Goal: Task Accomplishment & Management: Use online tool/utility

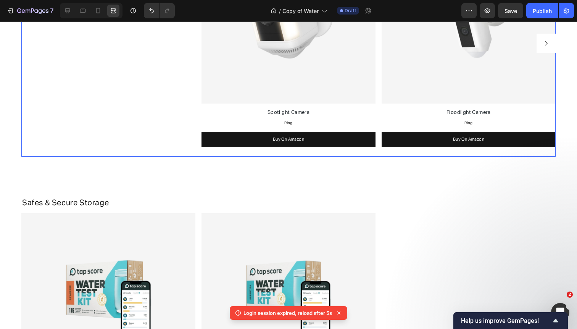
scroll to position [2382, 0]
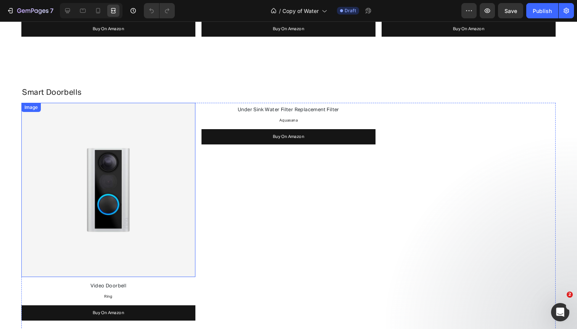
scroll to position [873, 0]
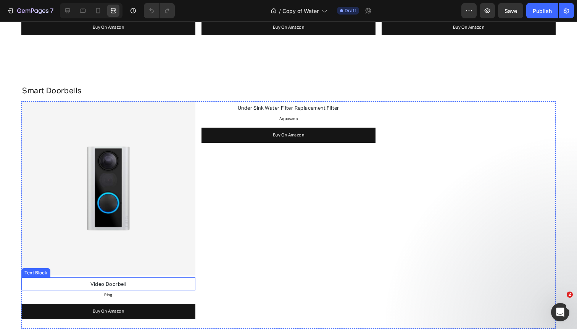
click at [88, 285] on p "Video Doorbell" at bounding box center [108, 284] width 173 height 11
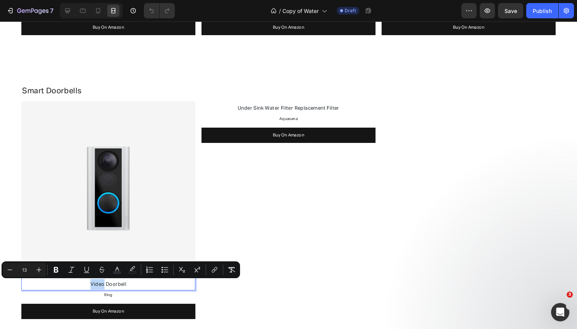
click at [88, 285] on p "Video Doorbell" at bounding box center [108, 284] width 173 height 11
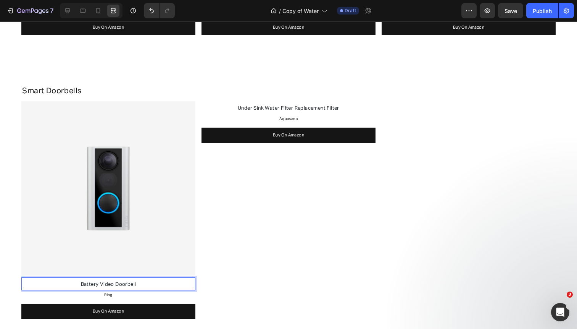
click at [93, 283] on span "Battery Video Doorbell" at bounding box center [108, 284] width 55 height 5
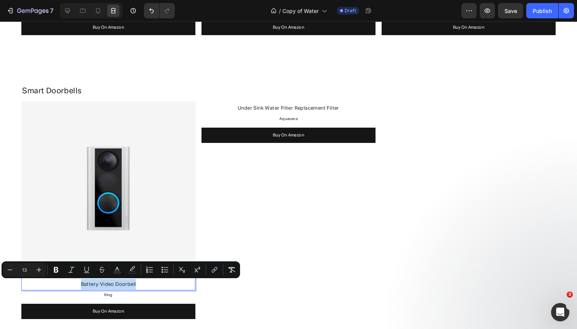
copy span "Battery Video Doorbell"
click at [288, 108] on span "Under Sink Water Filter Replacement Filter" at bounding box center [289, 108] width 102 height 5
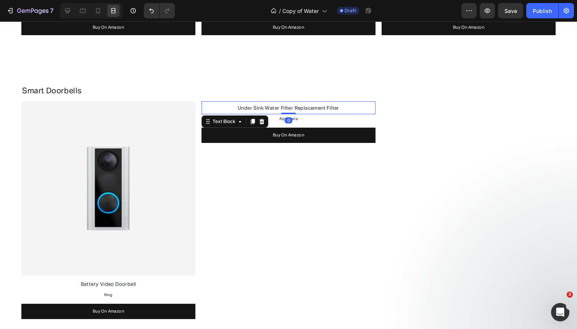
click at [288, 108] on span "Under Sink Water Filter Replacement Filter" at bounding box center [289, 108] width 102 height 5
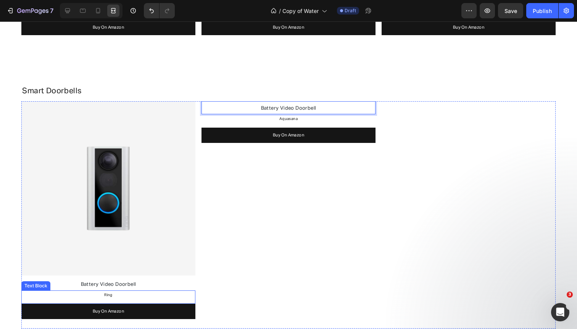
click at [111, 293] on span "Ring" at bounding box center [108, 295] width 8 height 4
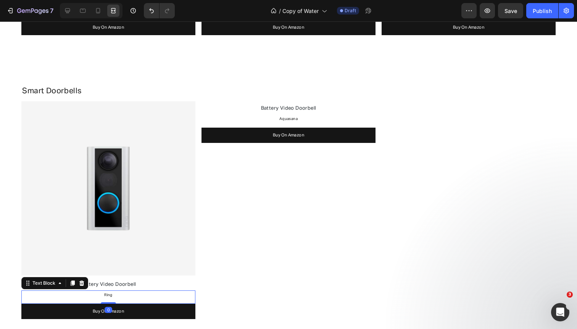
click at [111, 293] on span "Ring" at bounding box center [108, 295] width 8 height 4
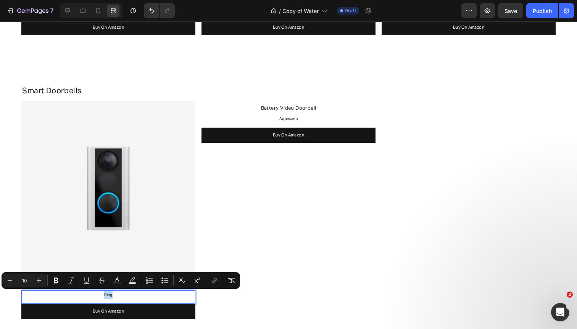
copy span "Ring"
click at [288, 120] on p "Aquasana" at bounding box center [288, 119] width 173 height 8
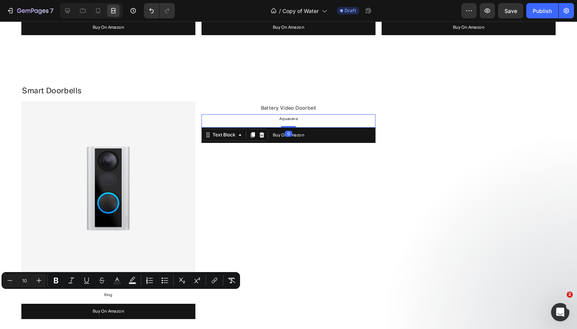
click at [288, 120] on p "Aquasana" at bounding box center [288, 119] width 173 height 8
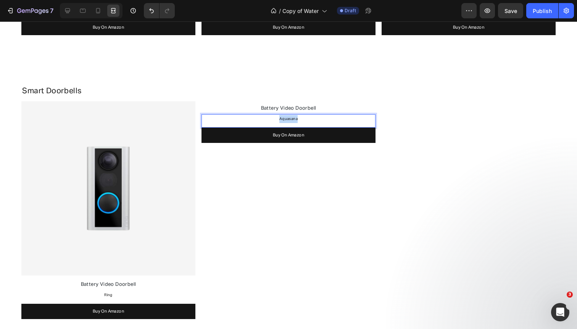
click at [288, 120] on p "Aquasana" at bounding box center [288, 119] width 173 height 8
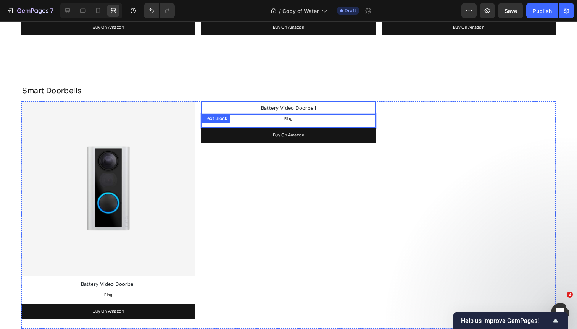
click at [258, 107] on p "Battery Video Doorbell" at bounding box center [288, 108] width 173 height 11
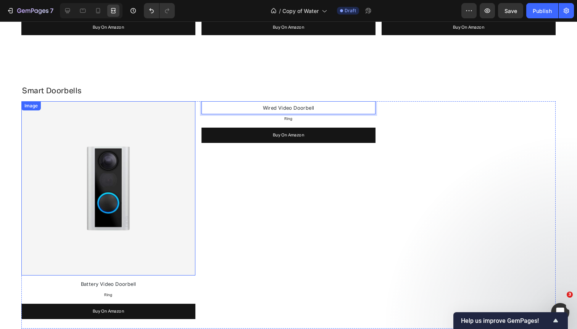
click at [164, 143] on img at bounding box center [108, 188] width 174 height 174
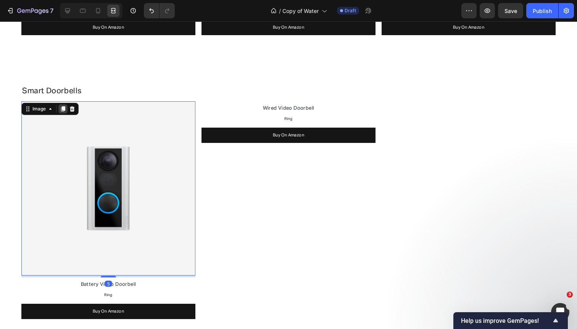
click at [63, 108] on icon at bounding box center [63, 108] width 4 height 5
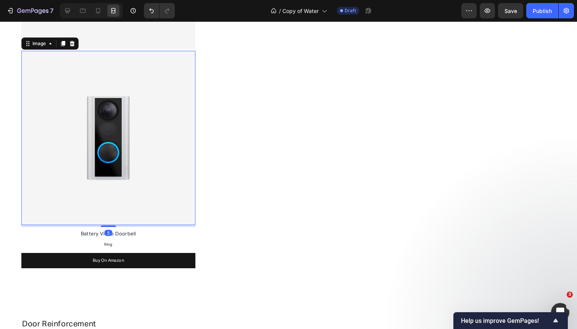
scroll to position [1101, 0]
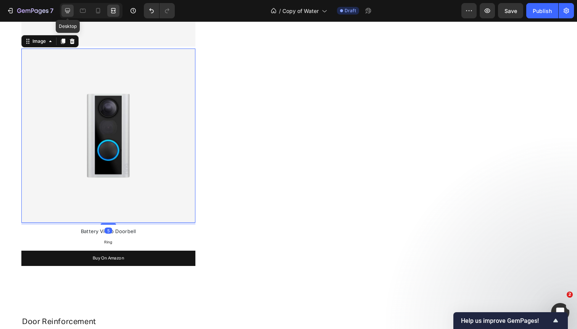
click at [64, 7] on icon at bounding box center [68, 11] width 8 height 8
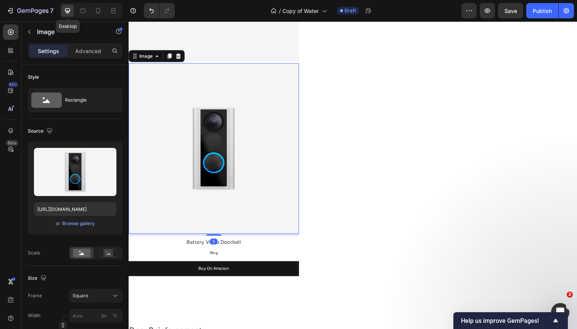
scroll to position [1075, 0]
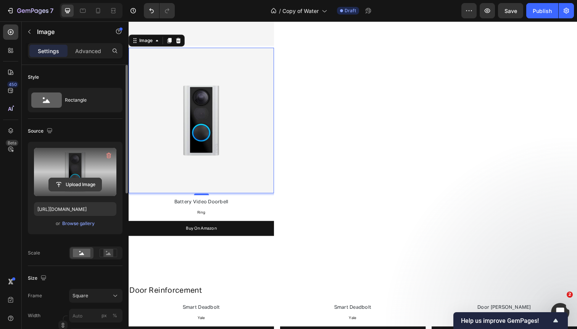
click at [63, 182] on input "file" at bounding box center [75, 184] width 53 height 13
click at [73, 186] on input "file" at bounding box center [75, 184] width 53 height 13
click at [73, 185] on input "file" at bounding box center [75, 184] width 53 height 13
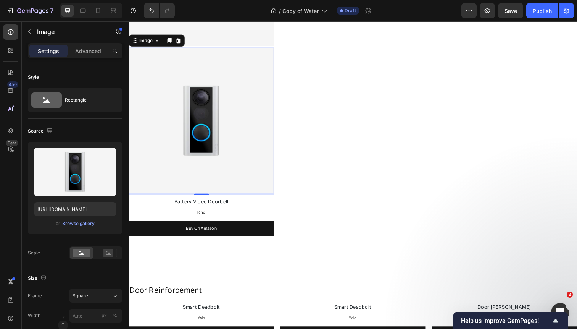
scroll to position [1062, 0]
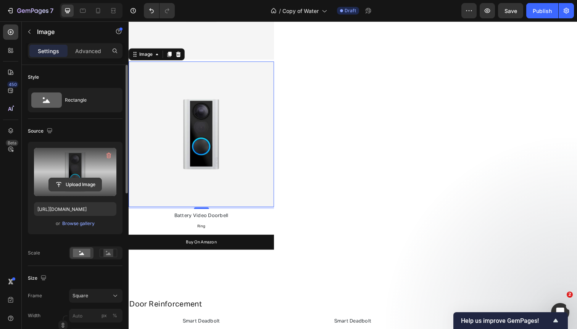
click at [87, 182] on input "file" at bounding box center [75, 184] width 53 height 13
click at [71, 189] on input "file" at bounding box center [75, 184] width 53 height 13
click at [77, 179] on input "file" at bounding box center [75, 184] width 53 height 13
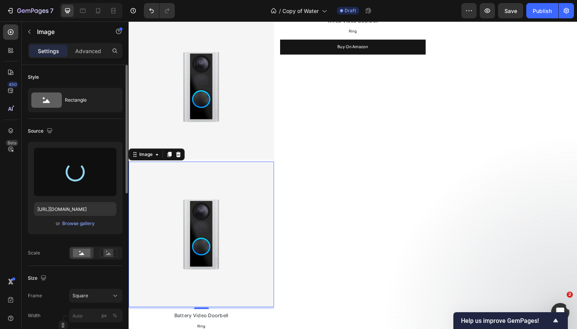
scroll to position [959, 0]
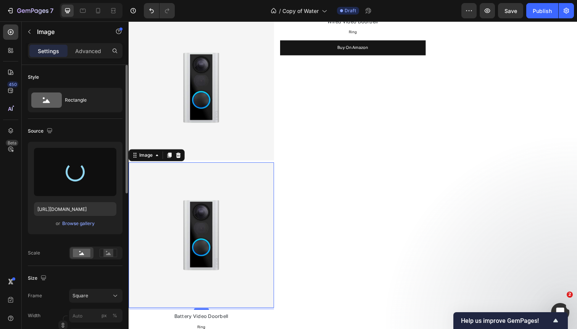
type input "https://cdn.shopify.com/s/files/1/0568/4477/9629/files/gempages_492971291091928…"
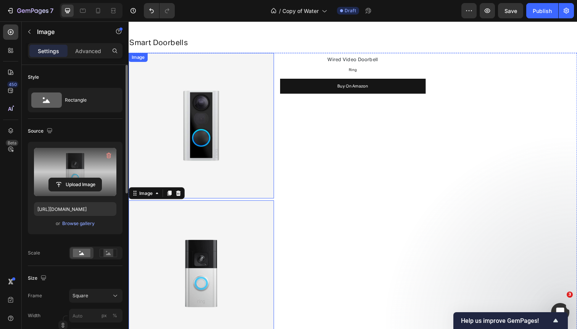
scroll to position [892, 0]
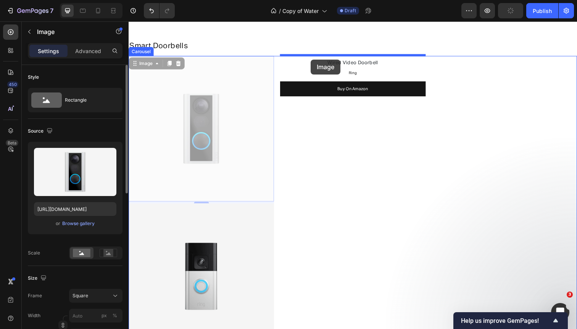
drag, startPoint x: 194, startPoint y: 90, endPoint x: 315, endPoint y: 60, distance: 124.3
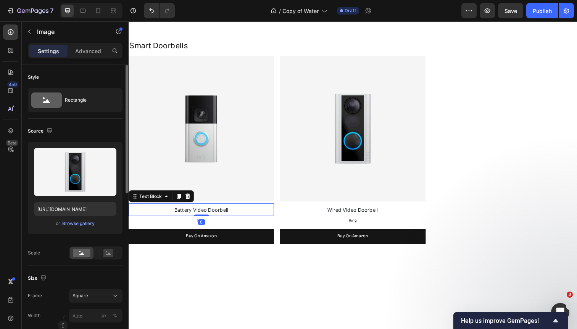
click at [219, 215] on span "Battery Video Doorbell" at bounding box center [202, 214] width 55 height 5
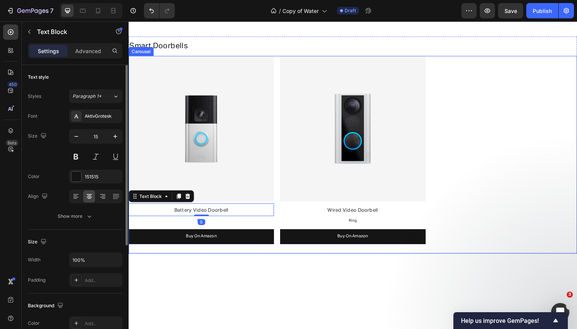
click at [279, 163] on div "Image Battery Video Doorbell Text Block 0 Ring Text Block Buy On Amazon Button …" at bounding box center [358, 158] width 458 height 202
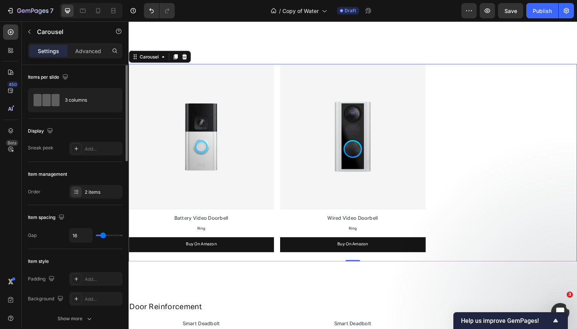
scroll to position [883, 0]
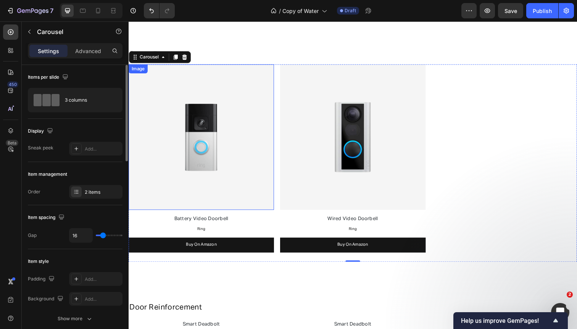
click at [231, 164] on img at bounding box center [203, 139] width 148 height 148
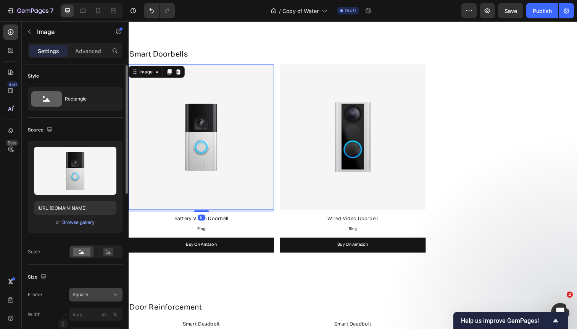
scroll to position [217, 0]
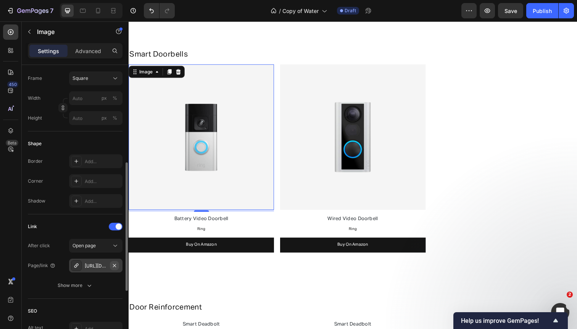
click at [115, 264] on icon "button" at bounding box center [114, 265] width 6 height 6
click at [103, 265] on div "Add..." at bounding box center [103, 265] width 36 height 7
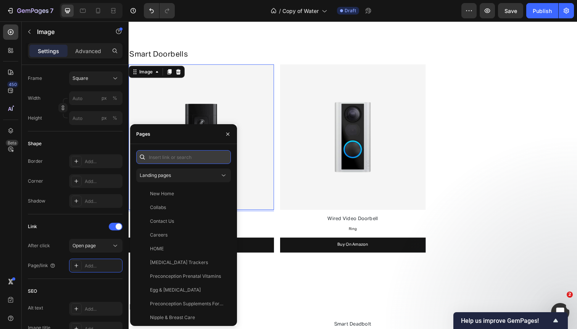
click at [181, 160] on input "text" at bounding box center [183, 157] width 95 height 14
paste input "https://www.amazon.com/All-new-Ring-Battery-Doorbell-detection/dp/B09WZBPX7K/"
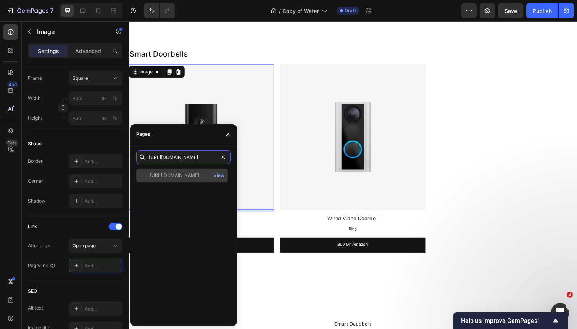
type input "https://www.amazon.com/All-new-Ring-Battery-Doorbell-detection/dp/B09WZBPX7K/"
click at [186, 174] on div "https://www.amazon.com/All-new-Ring-Battery-Doorbell-detection/dp/B09WZBPX7K/" at bounding box center [174, 175] width 49 height 7
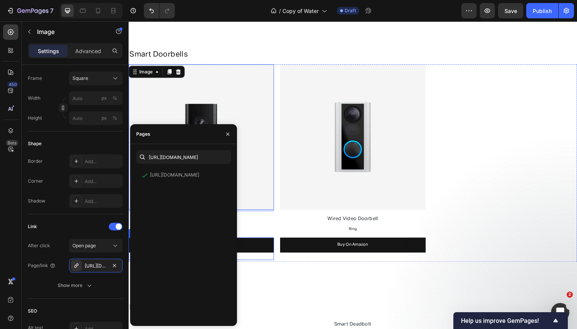
click at [256, 249] on link "Buy On Amazon" at bounding box center [203, 249] width 148 height 15
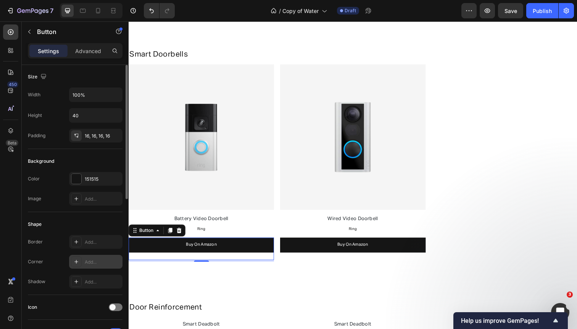
scroll to position [321, 0]
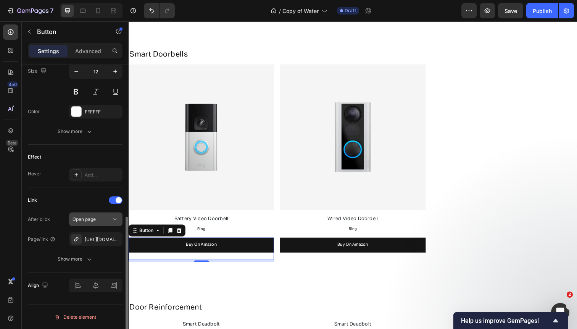
click at [0, 0] on icon "button" at bounding box center [0, 0] width 0 height 0
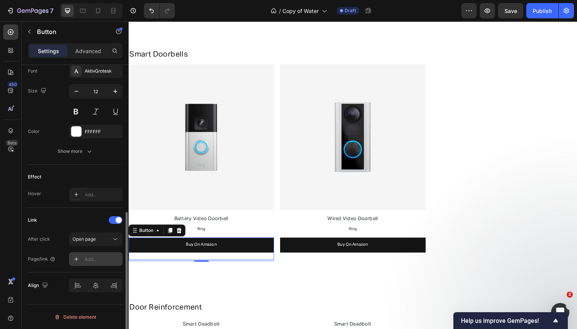
click at [93, 260] on div "Add..." at bounding box center [103, 259] width 36 height 7
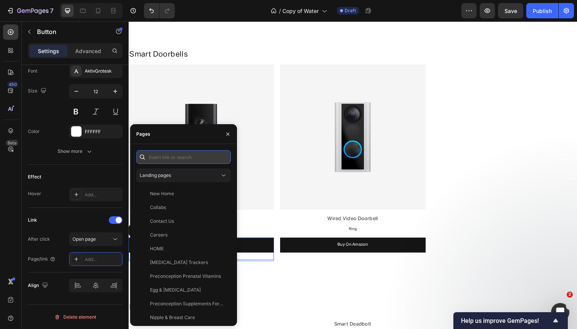
click at [172, 156] on input "text" at bounding box center [183, 157] width 95 height 14
paste input "https://www.amazon.com/All-new-Ring-Battery-Doorbell-detection/dp/B09WZBPX7K/"
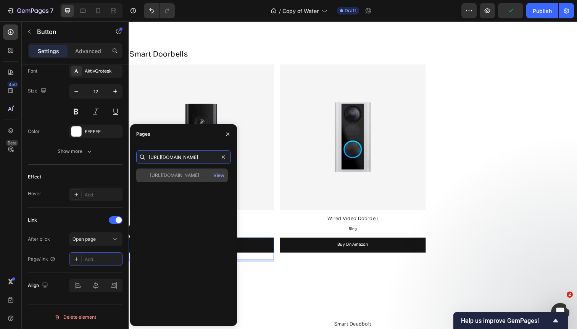
type input "https://www.amazon.com/All-new-Ring-Battery-Doorbell-detection/dp/B09WZBPX7K/"
click at [172, 176] on div "https://www.amazon.com/All-new-Ring-Battery-Doorbell-detection/dp/B09WZBPX7K/" at bounding box center [174, 175] width 49 height 7
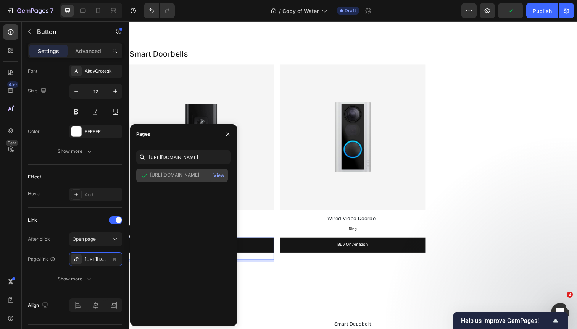
scroll to position [0, 0]
click at [388, 110] on img at bounding box center [357, 139] width 148 height 148
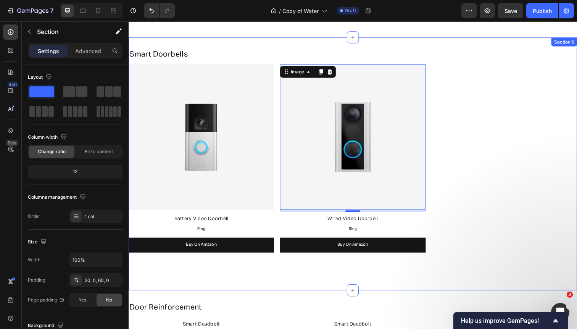
click at [187, 41] on div "Smart Doorbells Heading Image Battery Video Doorbell Text Block Ring Text Block…" at bounding box center [358, 167] width 458 height 258
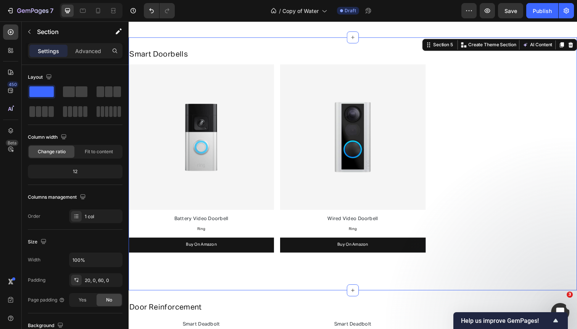
scroll to position [875, 0]
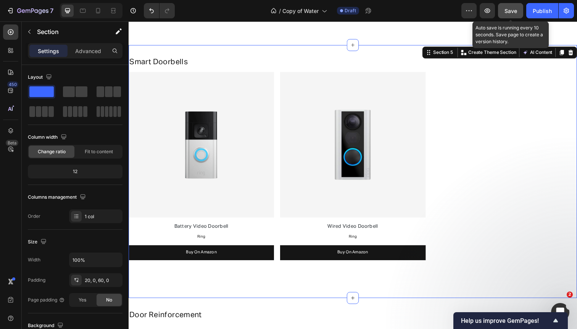
click at [509, 12] on span "Save" at bounding box center [511, 11] width 13 height 6
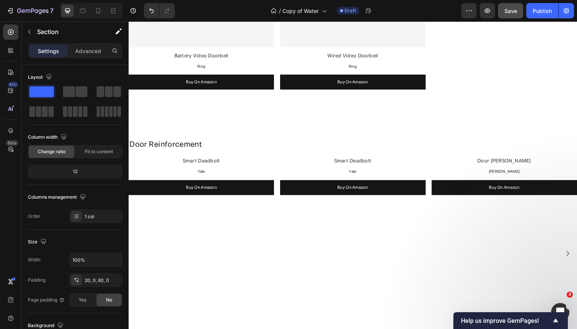
scroll to position [1023, 0]
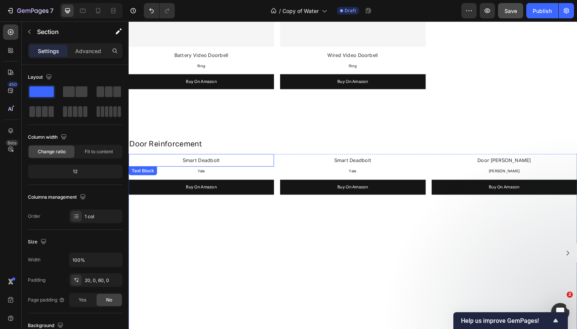
click at [223, 168] on p "Smart Deadbolt" at bounding box center [202, 163] width 147 height 11
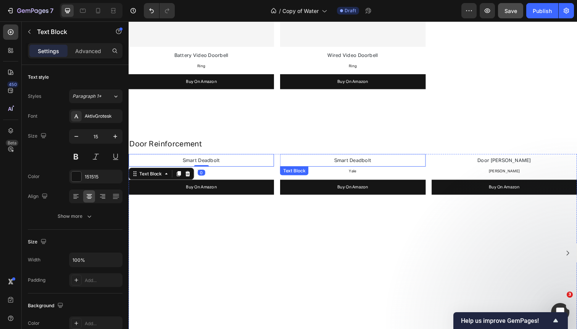
click at [330, 158] on p "Smart Deadbolt" at bounding box center [357, 163] width 147 height 11
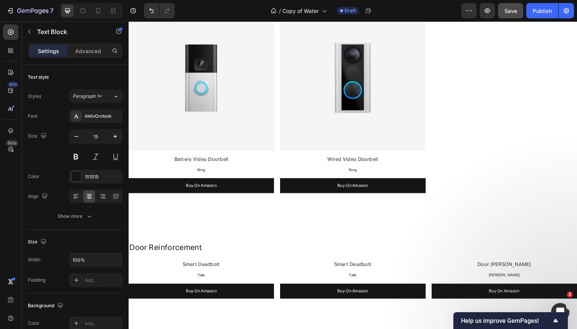
scroll to position [691, 0]
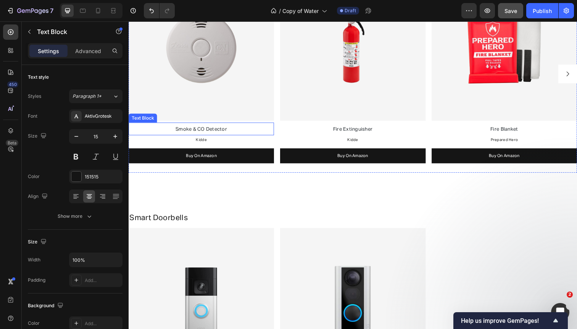
click at [181, 129] on span "Smoke & CO Detector" at bounding box center [203, 131] width 53 height 5
click at [175, 129] on p "Smoke & CO Detector" at bounding box center [202, 131] width 147 height 11
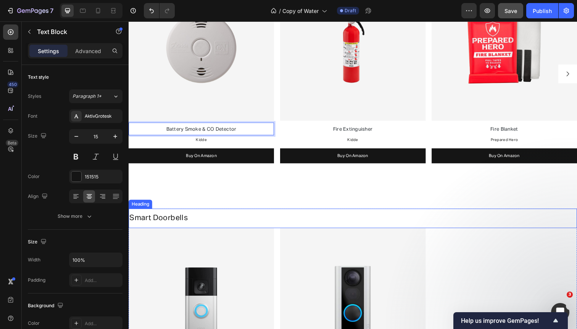
click at [213, 217] on h2 "Smart Doorbells" at bounding box center [358, 221] width 458 height 11
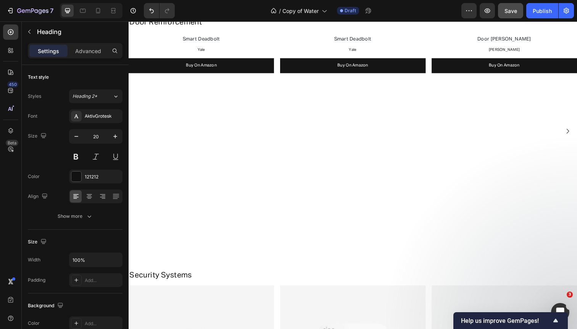
scroll to position [1149, 0]
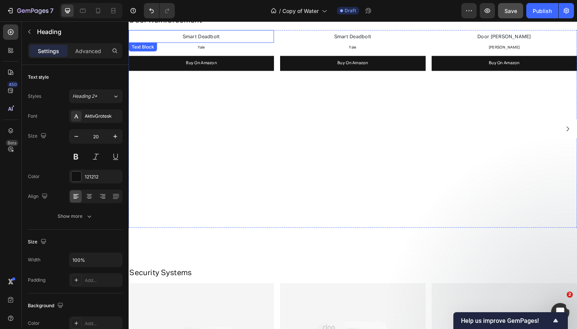
click at [154, 37] on p "Smart Deadbolt" at bounding box center [202, 37] width 147 height 11
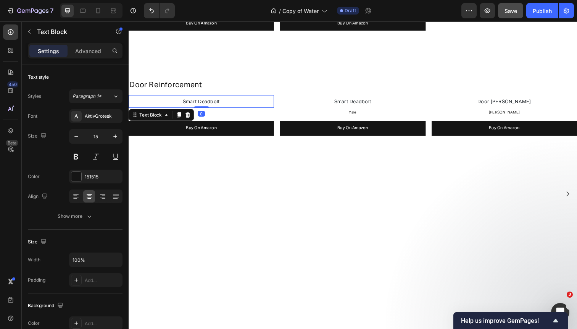
scroll to position [1040, 0]
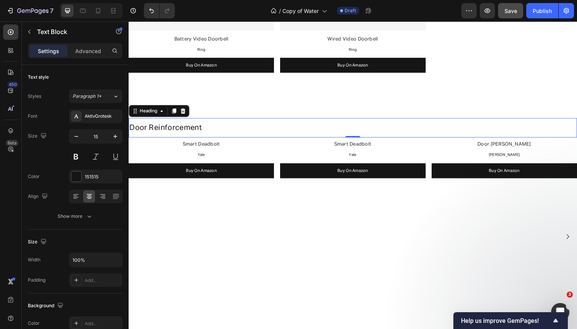
click at [225, 124] on h2 "Door Reinforcement" at bounding box center [358, 129] width 458 height 11
click at [223, 128] on h2 "Door Reinforcement" at bounding box center [358, 129] width 458 height 11
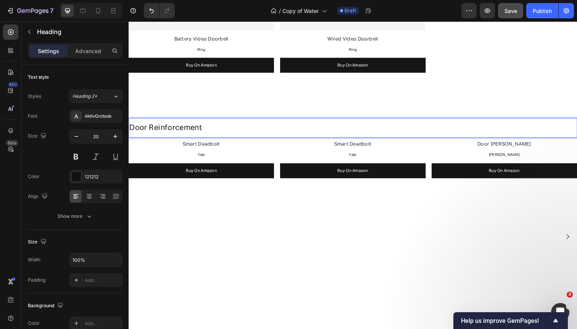
click at [223, 128] on p "Door Reinforcement" at bounding box center [357, 130] width 457 height 10
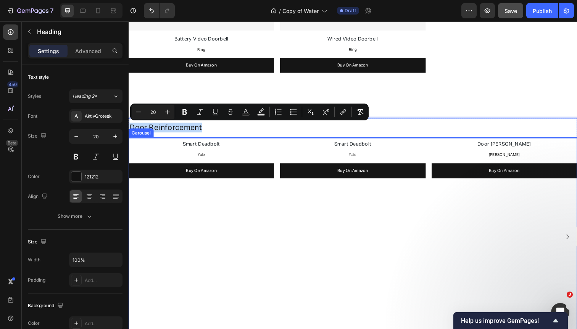
click at [279, 166] on div "Smart Deadbolt Text Block Yale Text Block Buy On Amazon Button Smart Deadbolt T…" at bounding box center [358, 241] width 458 height 202
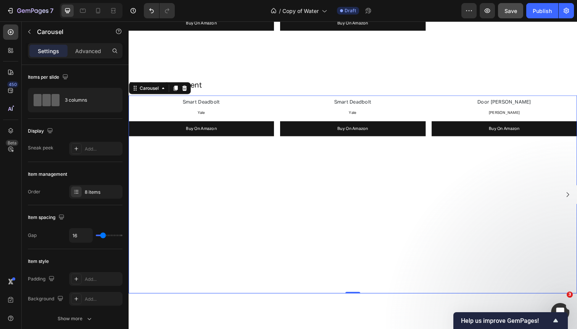
scroll to position [1084, 0]
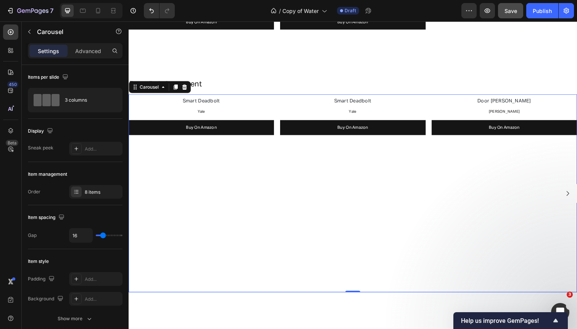
click at [577, 197] on icon "Carousel Next Arrow" at bounding box center [577, 197] width 7 height 7
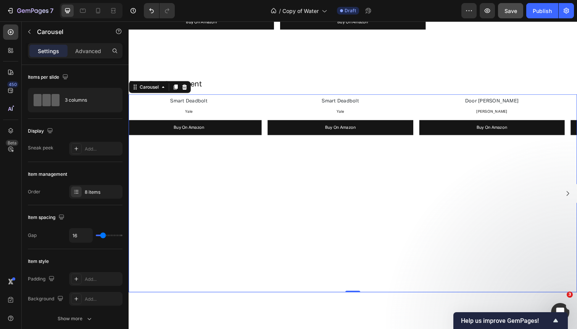
click at [577, 197] on icon "Carousel Next Arrow" at bounding box center [577, 197] width 7 height 7
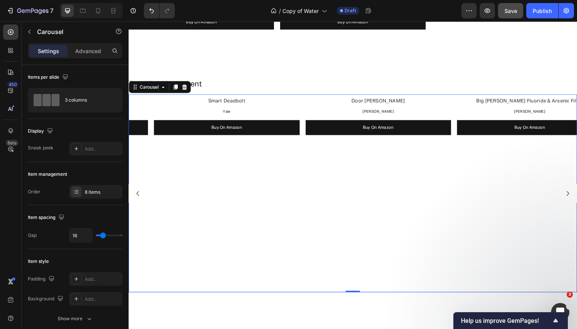
click at [577, 197] on icon "Carousel Next Arrow" at bounding box center [577, 197] width 7 height 7
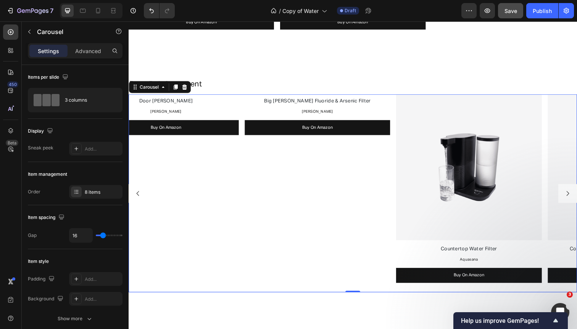
click at [577, 197] on icon "Carousel Next Arrow" at bounding box center [577, 197] width 7 height 7
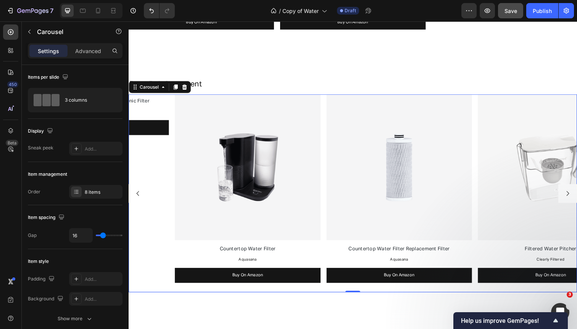
click at [577, 197] on icon "Carousel Next Arrow" at bounding box center [577, 197] width 7 height 7
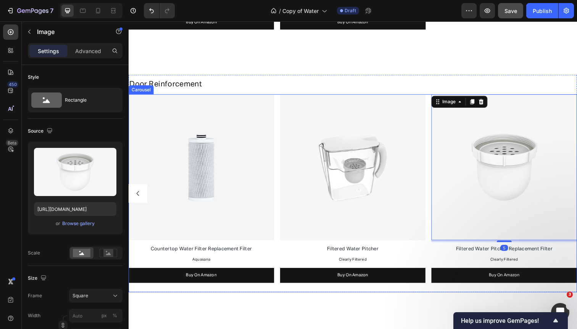
click at [434, 185] on div "Smart Deadbolt Text Block Yale Text Block Buy On Amazon Button Smart Deadbolt T…" at bounding box center [358, 197] width 458 height 202
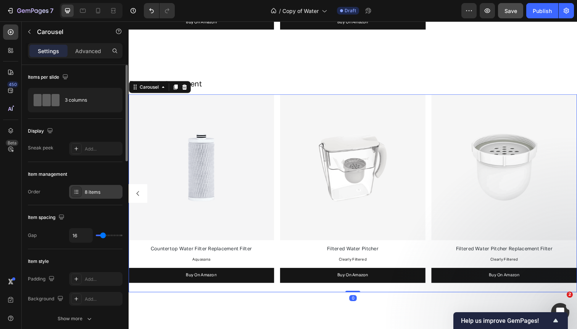
click at [100, 189] on div "8 items" at bounding box center [103, 192] width 36 height 7
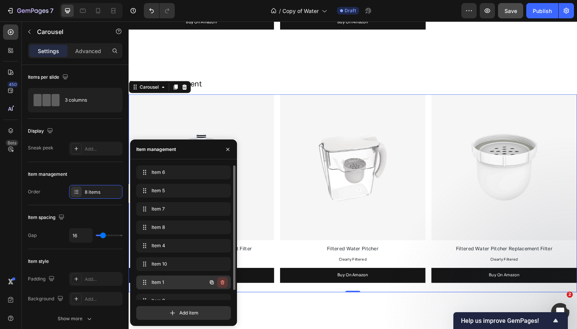
click at [224, 281] on icon "button" at bounding box center [222, 282] width 6 height 6
click at [224, 281] on button "Delete" at bounding box center [217, 282] width 21 height 11
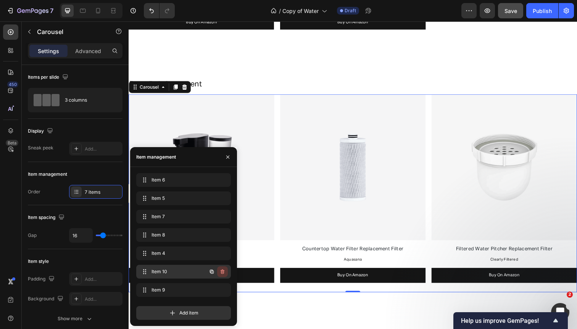
click at [222, 272] on icon "button" at bounding box center [222, 272] width 0 height 2
click at [222, 272] on div "Delete" at bounding box center [217, 271] width 14 height 7
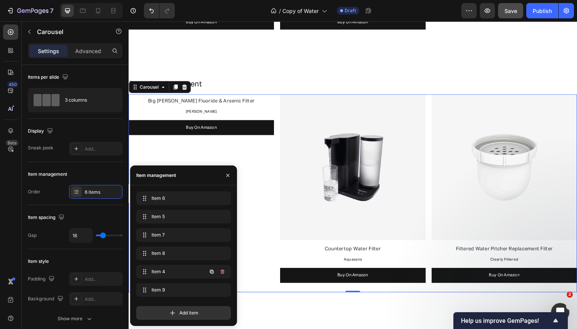
click at [222, 272] on icon "button" at bounding box center [222, 272] width 0 height 2
click at [222, 272] on div "Delete" at bounding box center [217, 271] width 14 height 7
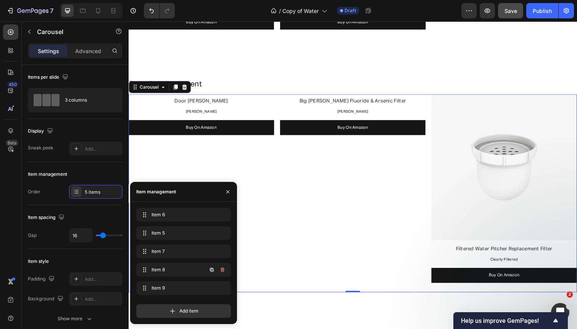
click at [222, 272] on icon "button" at bounding box center [222, 269] width 6 height 6
click at [222, 272] on div "Delete" at bounding box center [217, 269] width 14 height 7
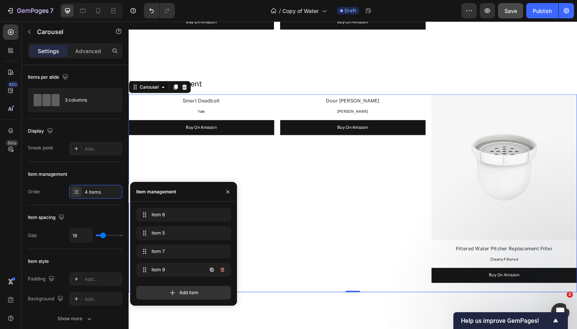
click at [222, 272] on icon "button" at bounding box center [222, 269] width 6 height 6
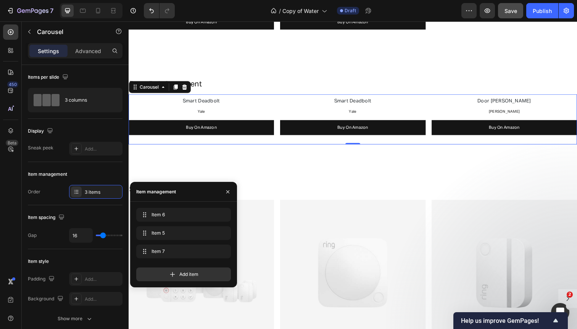
click at [279, 124] on div "Smart Deadbolt Text Block Yale Text Block Buy On Amazon Button Smart Deadbolt T…" at bounding box center [358, 121] width 458 height 51
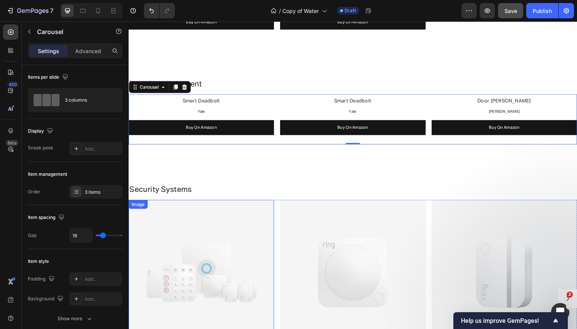
click at [247, 236] on img at bounding box center [203, 277] width 148 height 148
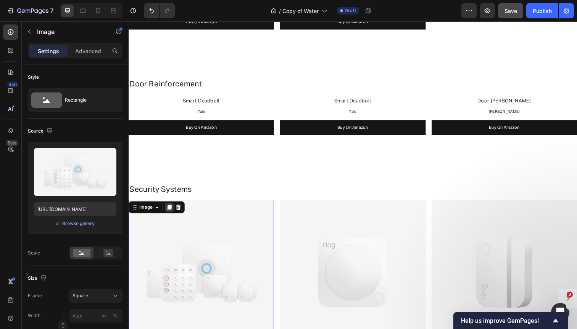
click at [172, 208] on icon at bounding box center [170, 210] width 4 height 5
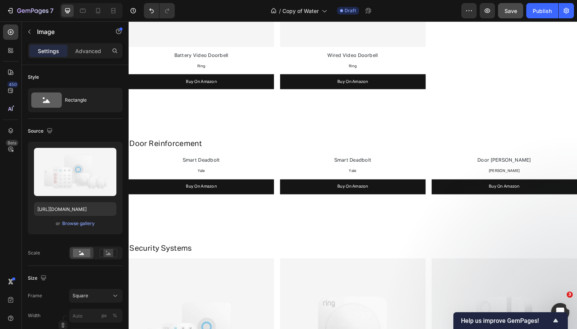
scroll to position [1019, 0]
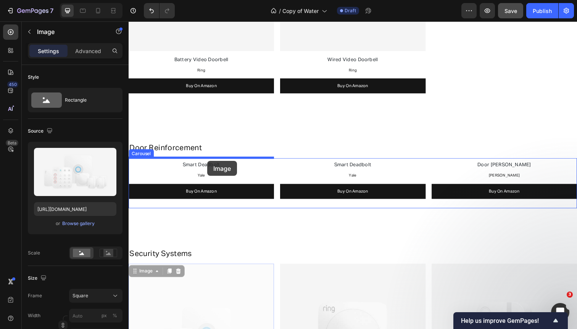
drag, startPoint x: 181, startPoint y: 283, endPoint x: 209, endPoint y: 163, distance: 122.6
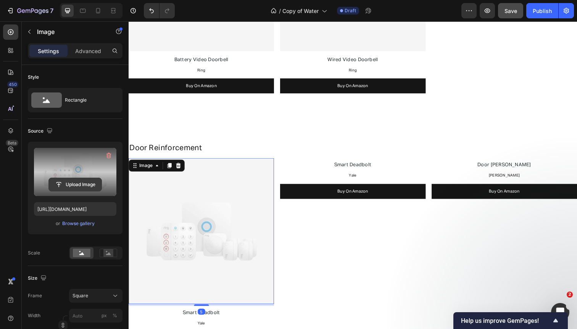
click at [80, 183] on input "file" at bounding box center [75, 184] width 53 height 13
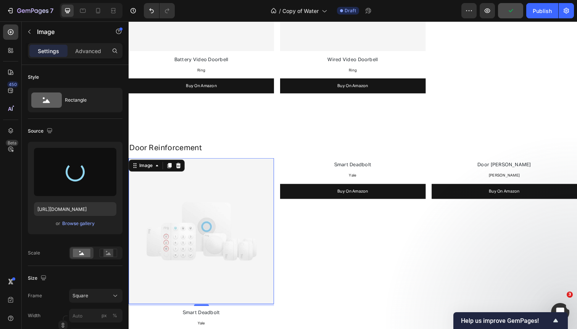
type input "https://cdn.shopify.com/s/files/1/0568/4477/9629/files/gempages_492971291091928…"
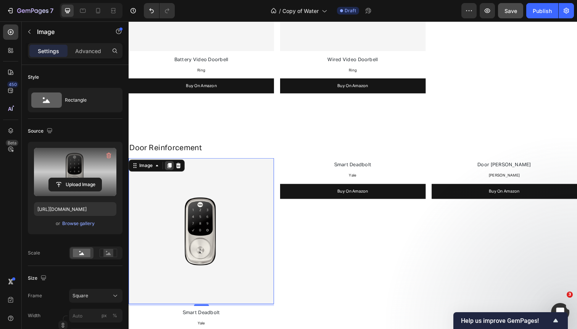
click at [171, 168] on icon at bounding box center [170, 168] width 4 height 5
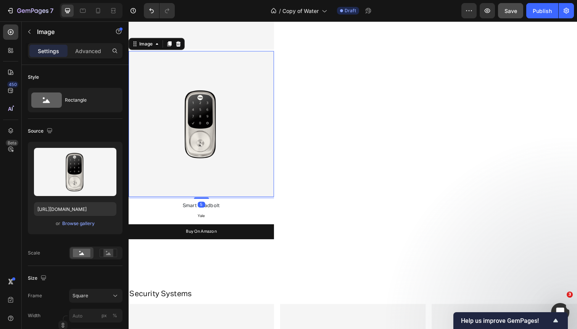
scroll to position [1282, 0]
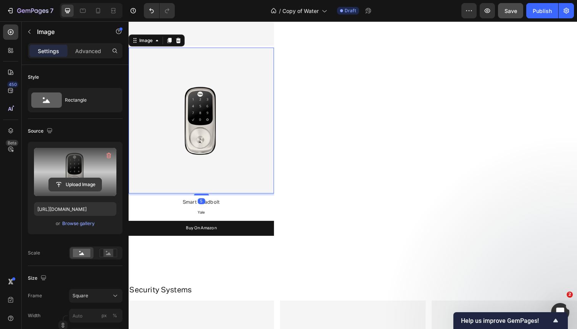
click at [87, 186] on input "file" at bounding box center [75, 184] width 53 height 13
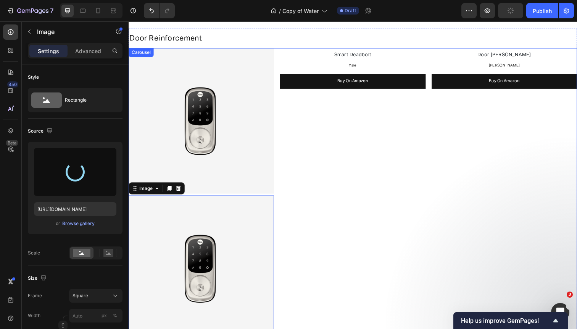
type input "https://cdn.shopify.com/s/files/1/0568/4477/9629/files/gempages_492971291091928…"
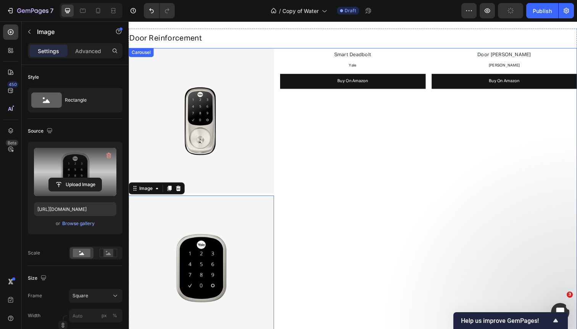
scroll to position [1106, 0]
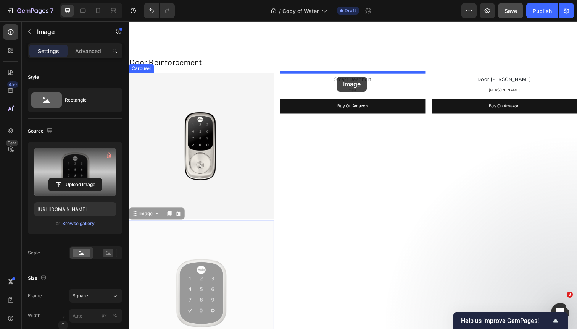
drag, startPoint x: 229, startPoint y: 264, endPoint x: 342, endPoint y: 78, distance: 217.5
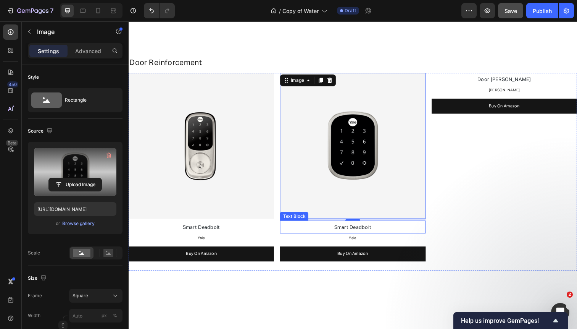
click at [350, 231] on span "Smart Deadbolt" at bounding box center [358, 231] width 38 height 5
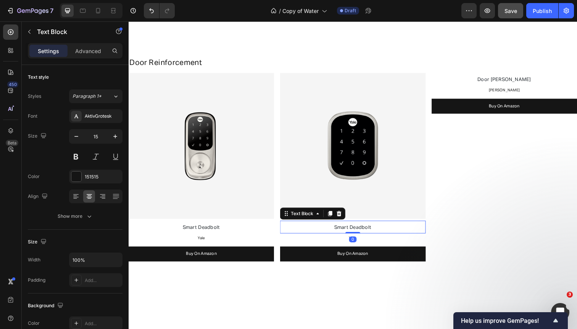
click at [350, 231] on span "Smart Deadbolt" at bounding box center [358, 231] width 38 height 5
click at [208, 230] on span "Smart Deadbolt" at bounding box center [203, 231] width 38 height 5
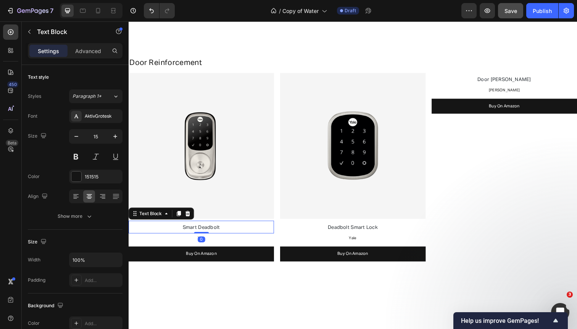
click at [208, 230] on span "Smart Deadbolt" at bounding box center [203, 231] width 38 height 5
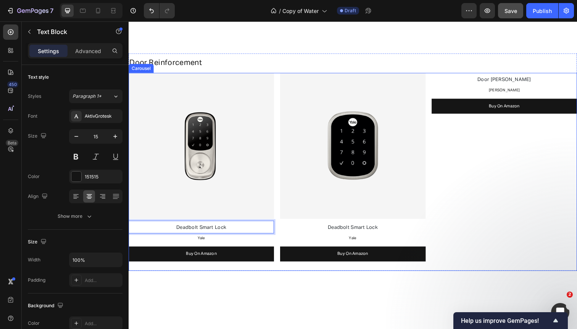
click at [279, 108] on div "Image Deadbolt Smart Lock Text Block 0 Yale Text Block Buy On Amazon Button Ima…" at bounding box center [358, 175] width 458 height 202
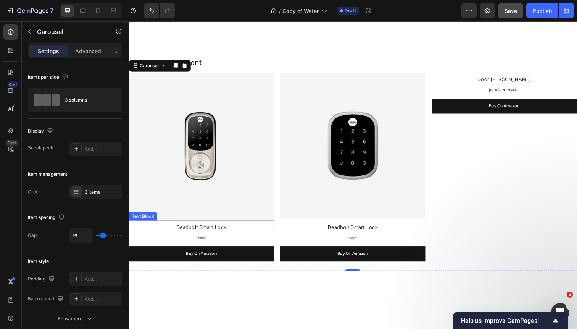
click at [239, 228] on p "Deadbolt Smart Lock" at bounding box center [202, 231] width 147 height 11
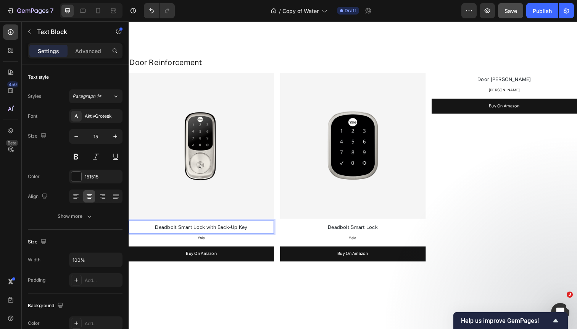
click at [209, 231] on span "Deadbolt Smart Lock with Back-Up Key" at bounding box center [203, 231] width 94 height 5
click at [211, 232] on span "Deadbolt Smart Lock with Back-Up Key" at bounding box center [203, 231] width 94 height 5
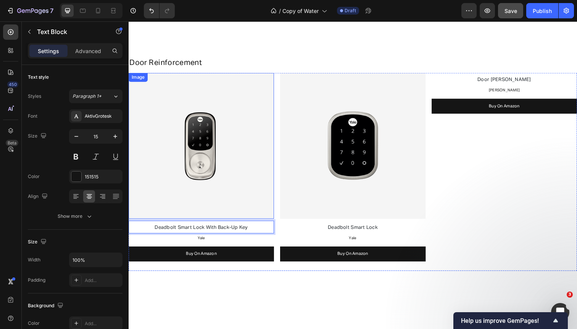
click at [264, 198] on img at bounding box center [203, 148] width 148 height 148
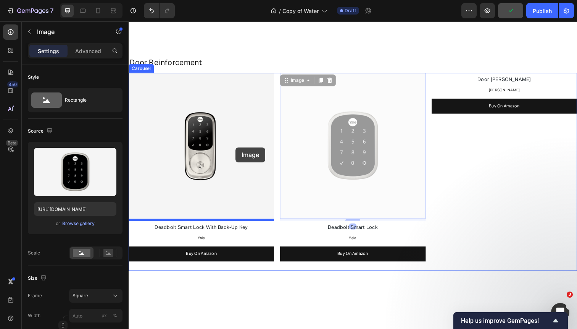
drag, startPoint x: 324, startPoint y: 184, endPoint x: 236, endPoint y: 150, distance: 94.1
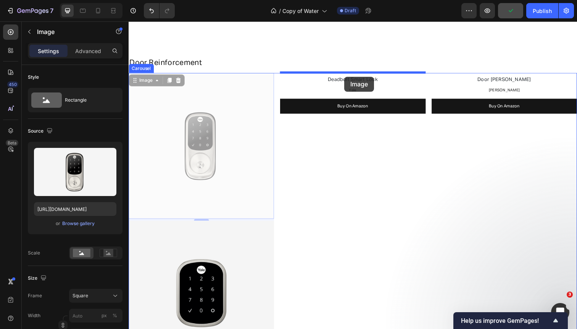
drag, startPoint x: 233, startPoint y: 157, endPoint x: 349, endPoint y: 78, distance: 140.4
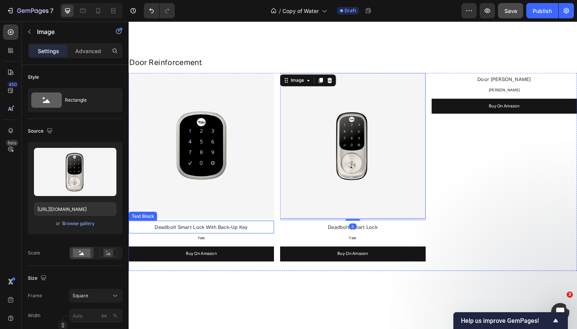
click at [234, 229] on span "Deadbolt Smart Lock With Back-Up Key" at bounding box center [202, 231] width 95 height 5
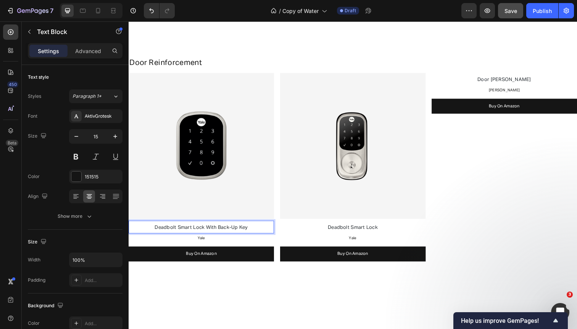
click at [208, 232] on span "Deadbolt Smart Lock With Back-Up Key" at bounding box center [202, 231] width 95 height 5
